Goal: Find specific page/section: Find specific page/section

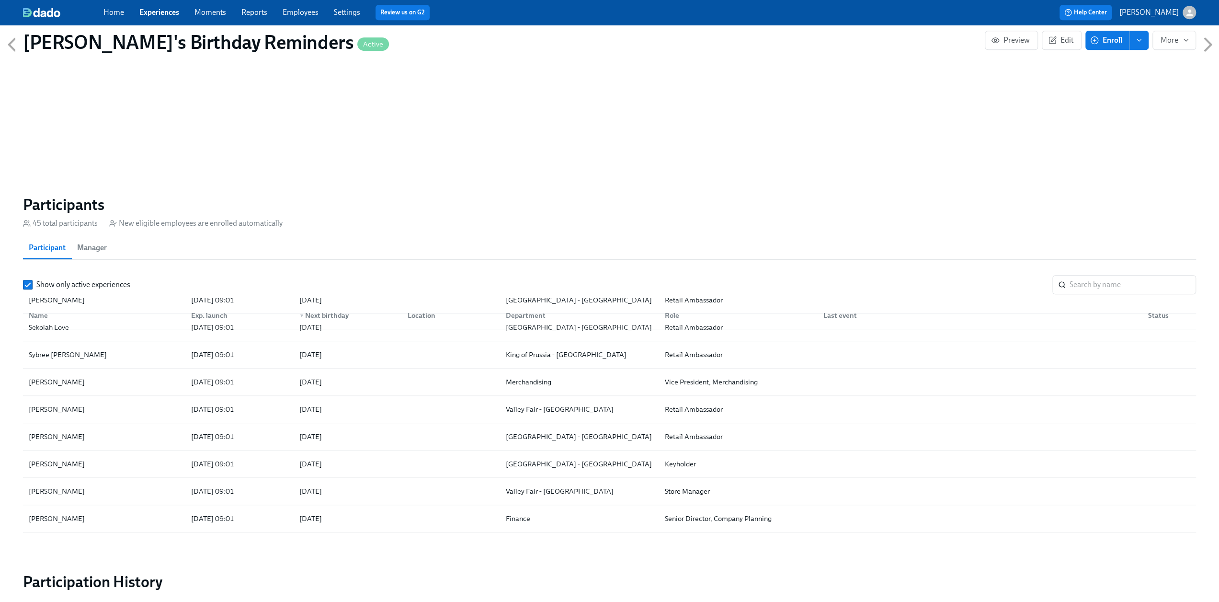
scroll to position [0, 3020]
click at [156, 14] on link "Experiences" at bounding box center [159, 12] width 40 height 9
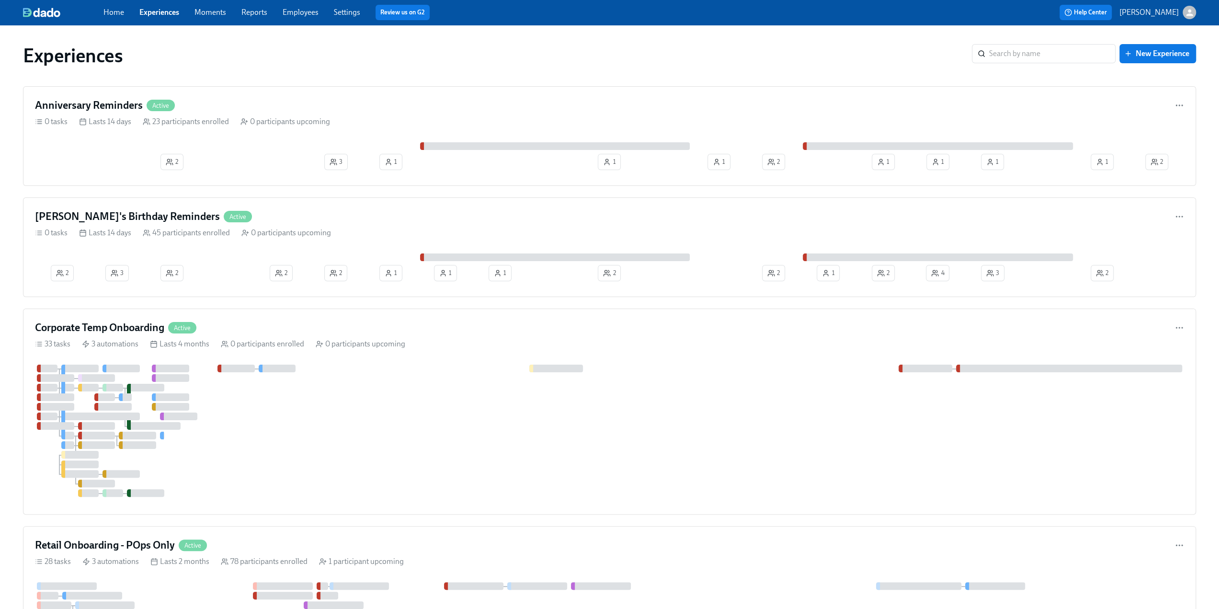
click at [298, 15] on link "Employees" at bounding box center [301, 12] width 36 height 9
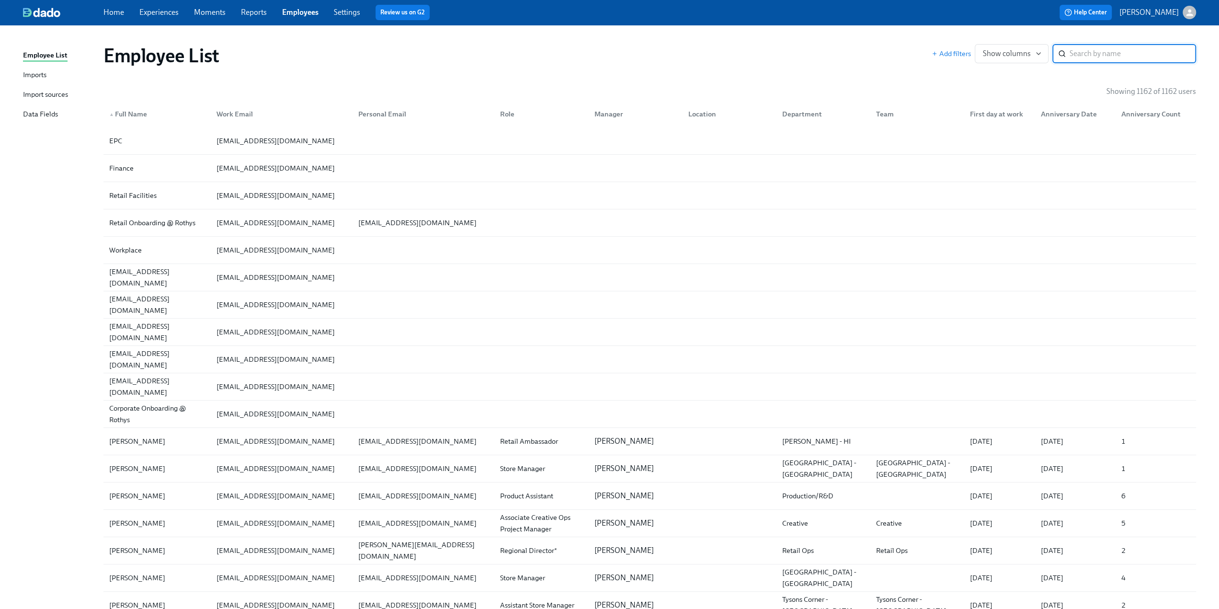
click at [1080, 52] on input "search" at bounding box center [1133, 53] width 126 height 19
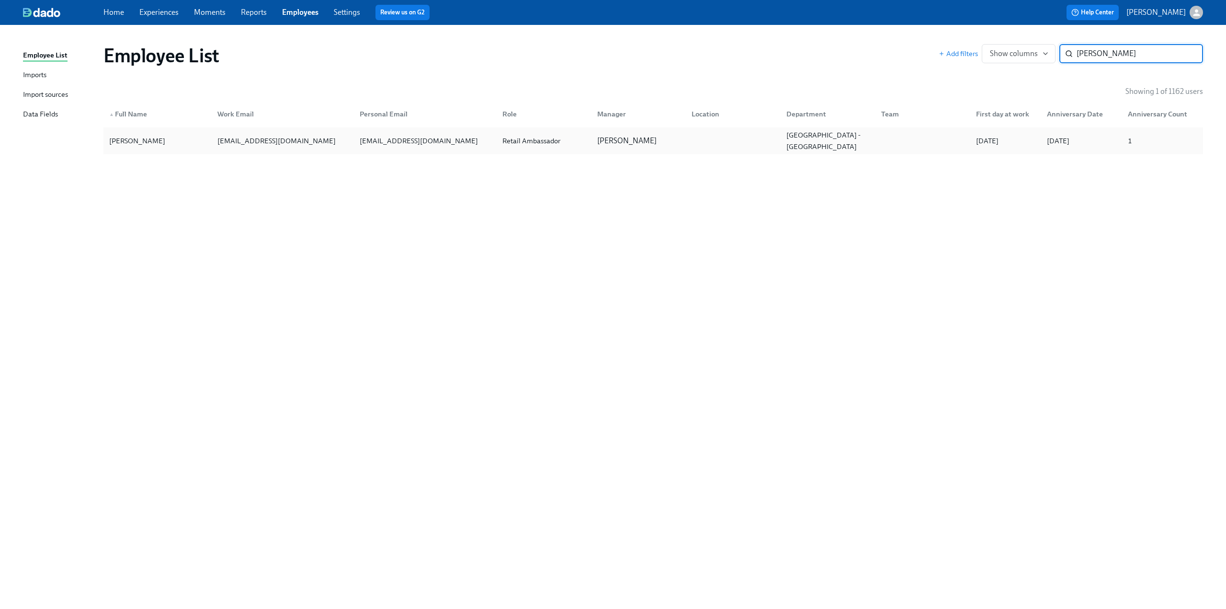
type input "[PERSON_NAME]"
click at [164, 132] on div "[PERSON_NAME]" at bounding box center [157, 140] width 104 height 19
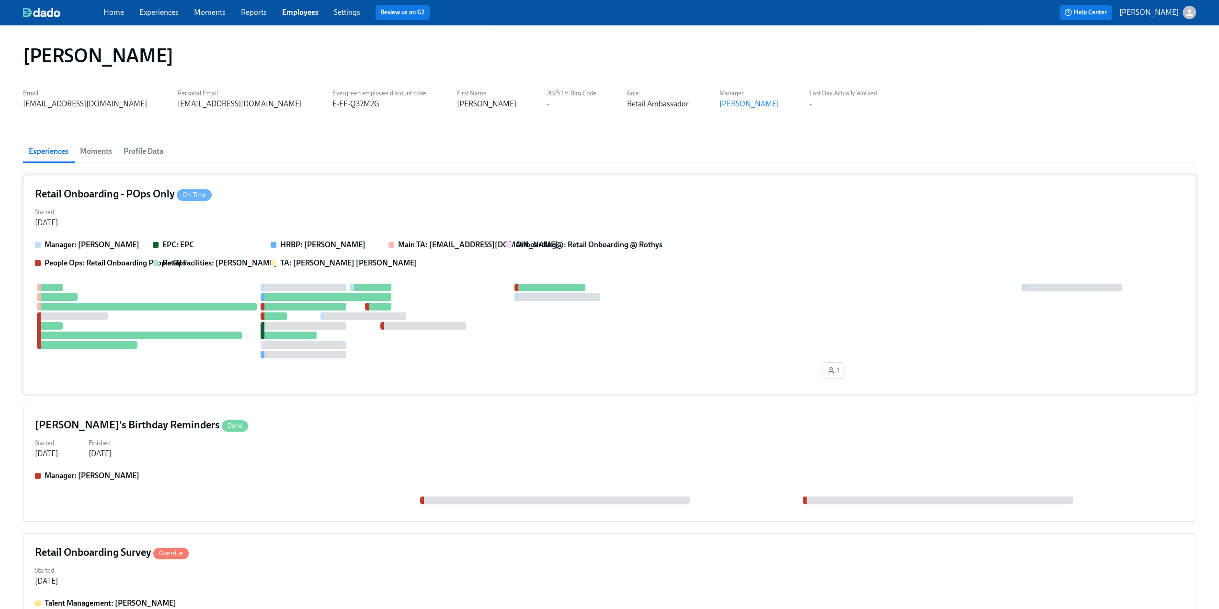
click at [132, 198] on h4 "Retail Onboarding - POps Only On Time" at bounding box center [123, 194] width 177 height 14
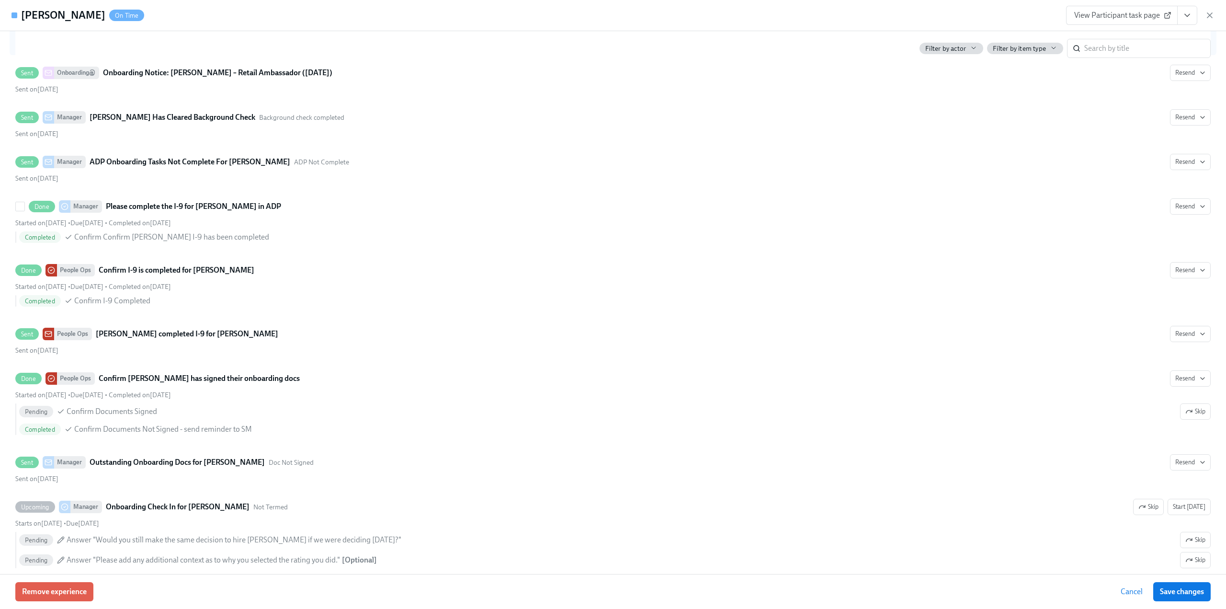
scroll to position [1198, 0]
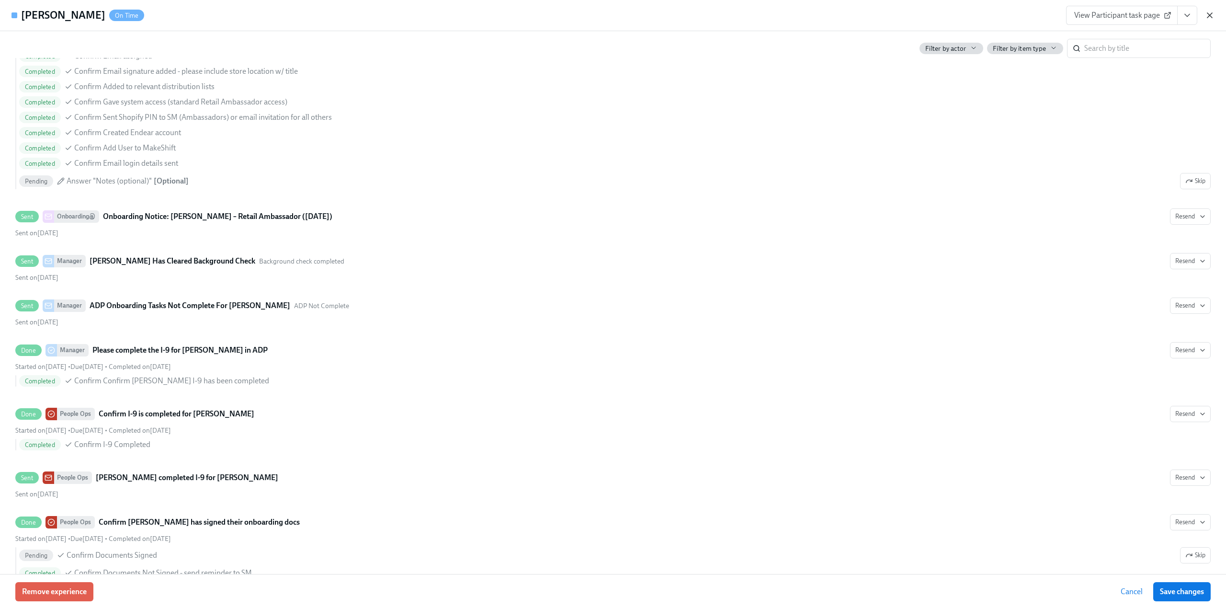
click at [1214, 14] on icon "button" at bounding box center [1210, 16] width 10 height 10
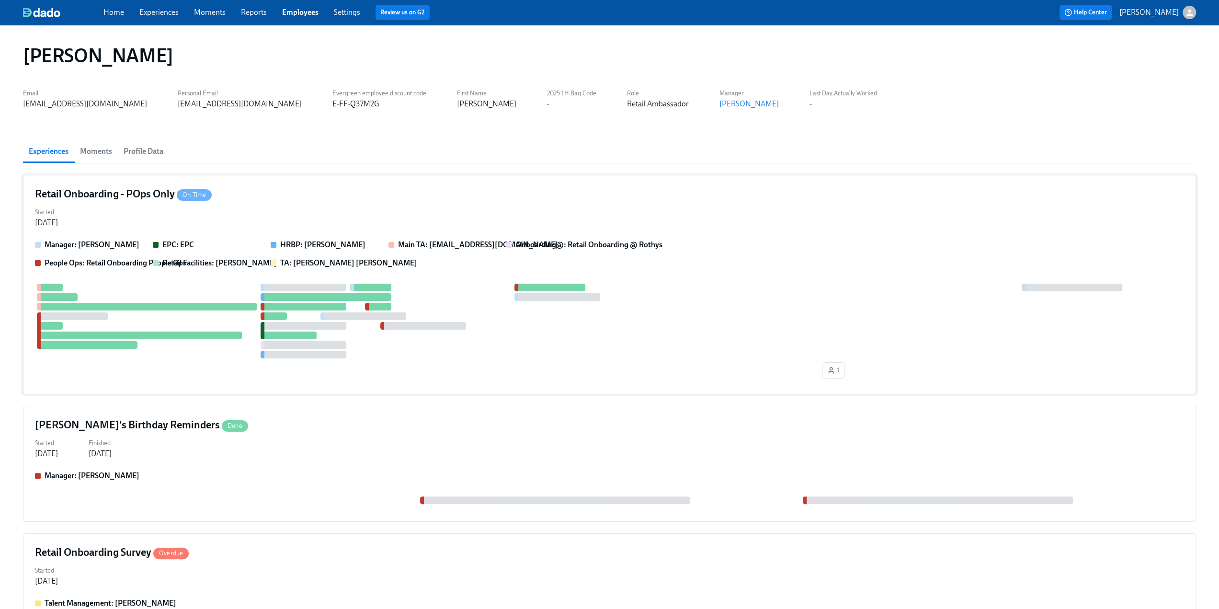
click at [132, 200] on h4 "Retail Onboarding - POps Only On Time" at bounding box center [123, 194] width 177 height 14
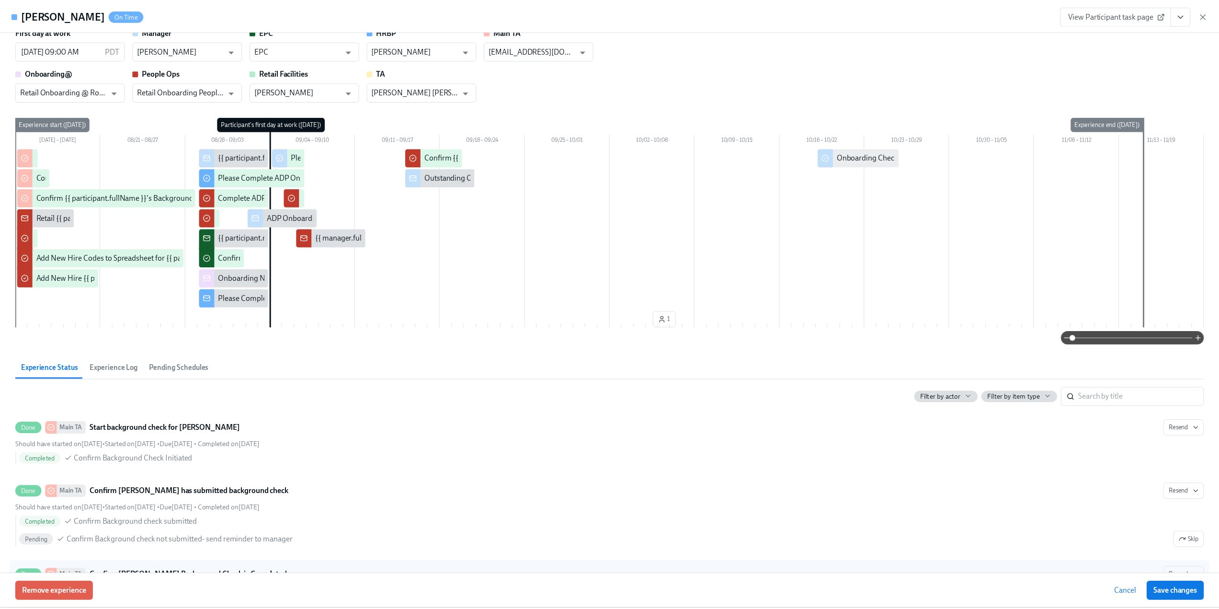
scroll to position [0, 0]
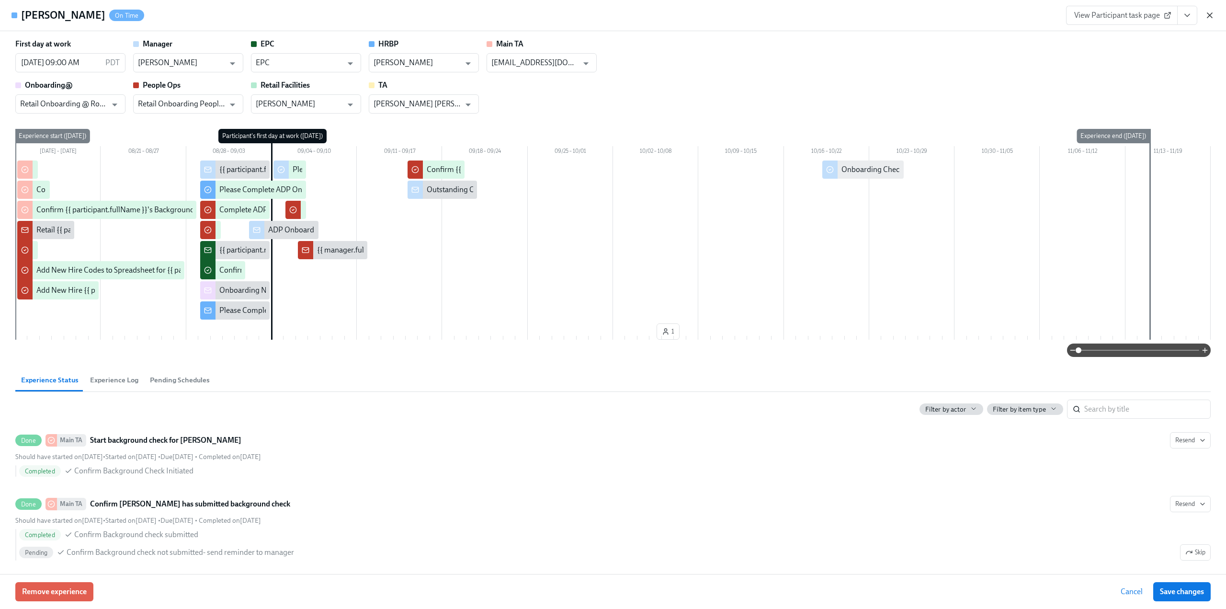
click at [1207, 13] on icon "button" at bounding box center [1210, 16] width 10 height 10
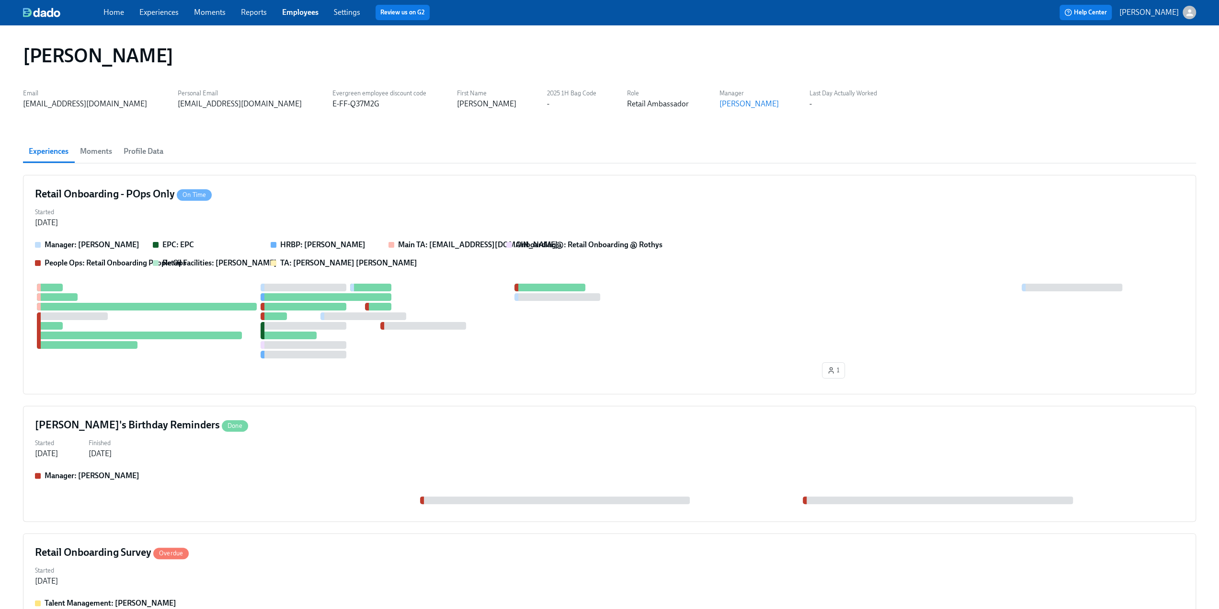
click at [150, 16] on link "Experiences" at bounding box center [158, 12] width 39 height 9
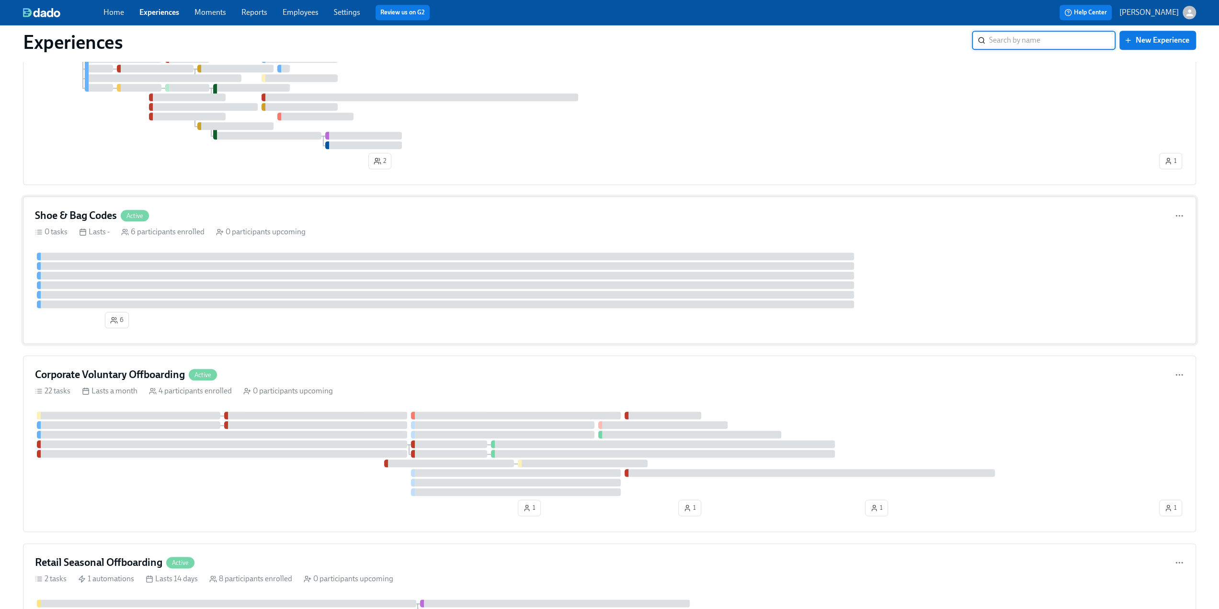
scroll to position [910, 0]
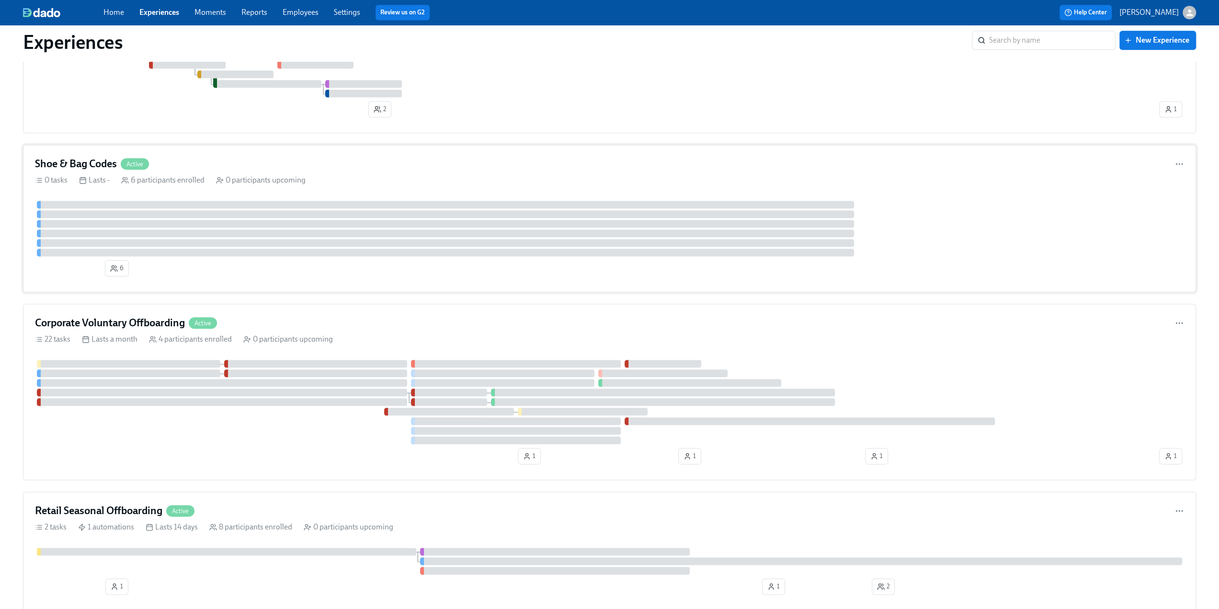
click at [250, 163] on div "Shoe & Bag Codes Active" at bounding box center [609, 164] width 1149 height 14
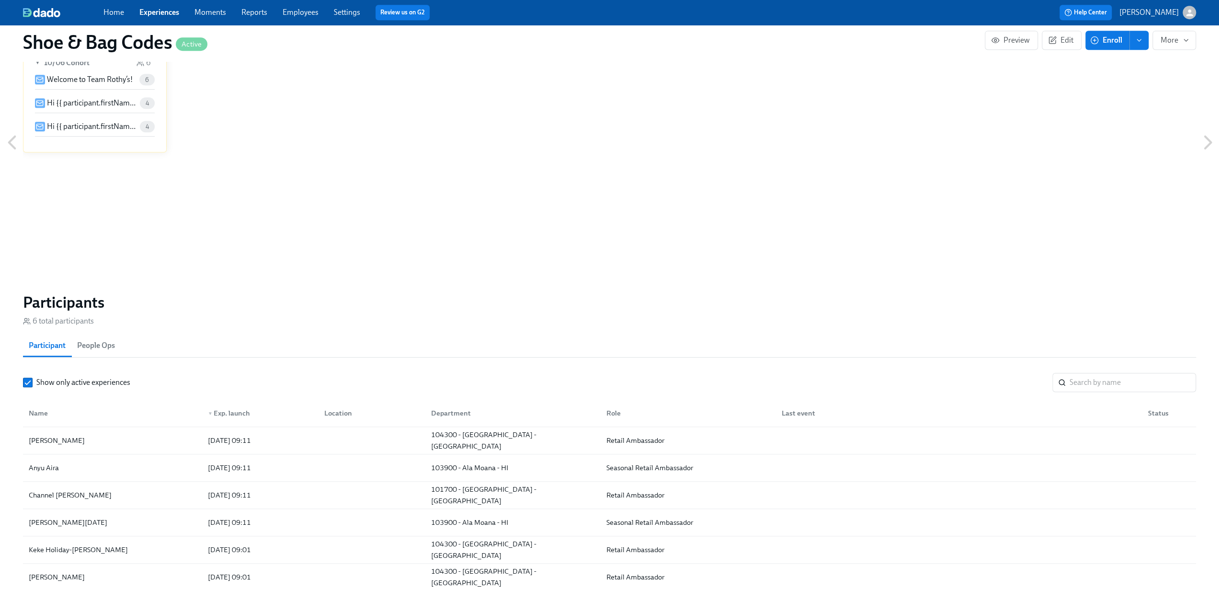
scroll to position [671, 0]
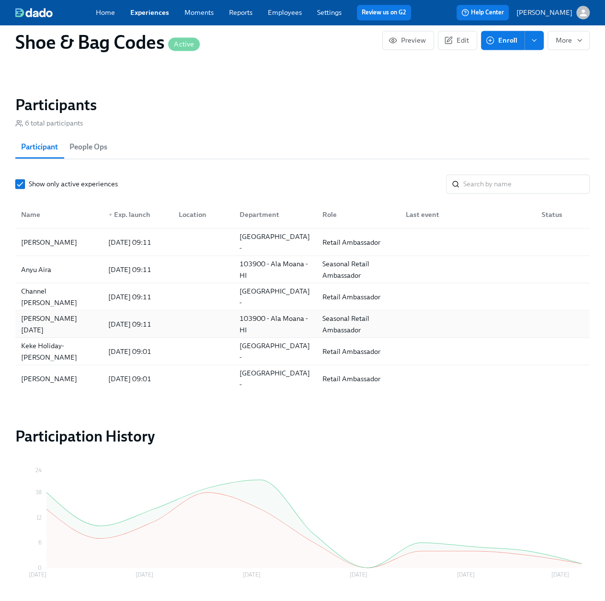
click at [58, 318] on div "[PERSON_NAME][DATE]" at bounding box center [58, 323] width 83 height 23
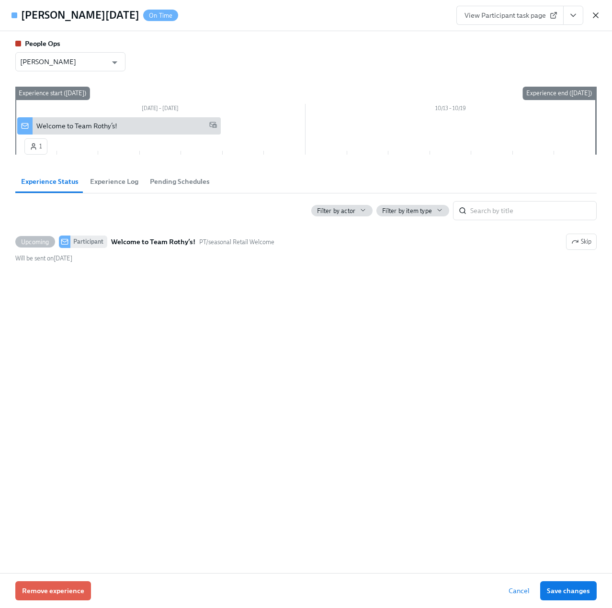
click at [599, 13] on icon "button" at bounding box center [596, 16] width 10 height 10
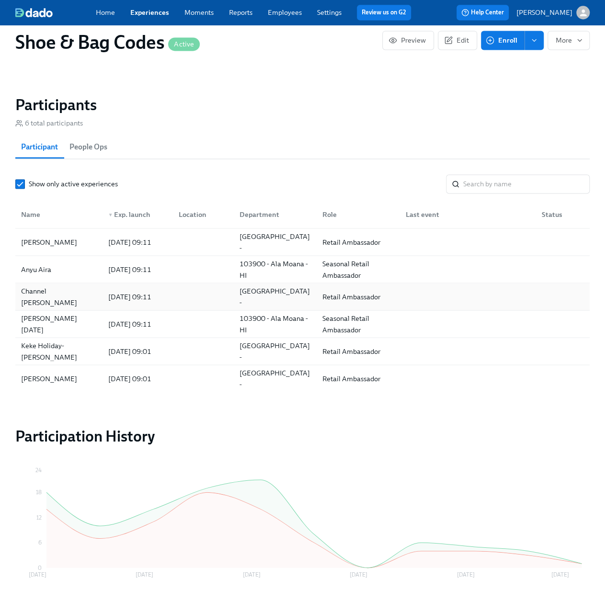
click at [49, 299] on div "Channel [PERSON_NAME]" at bounding box center [58, 296] width 83 height 23
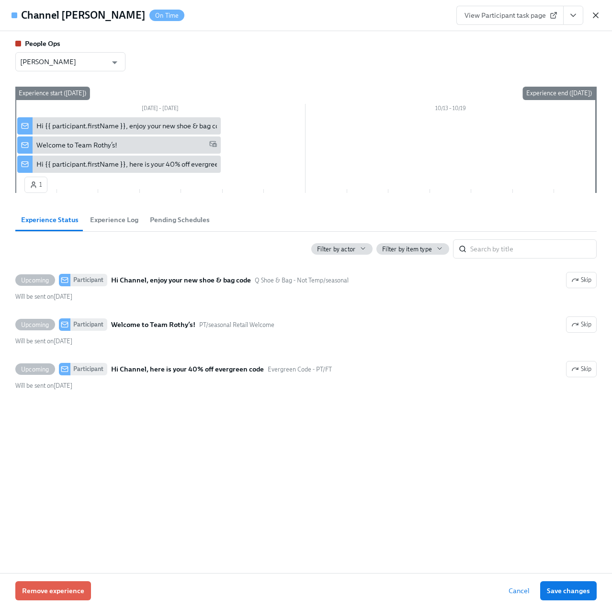
click at [596, 16] on icon "button" at bounding box center [595, 15] width 5 height 5
